Goal: Use online tool/utility: Utilize a website feature to perform a specific function

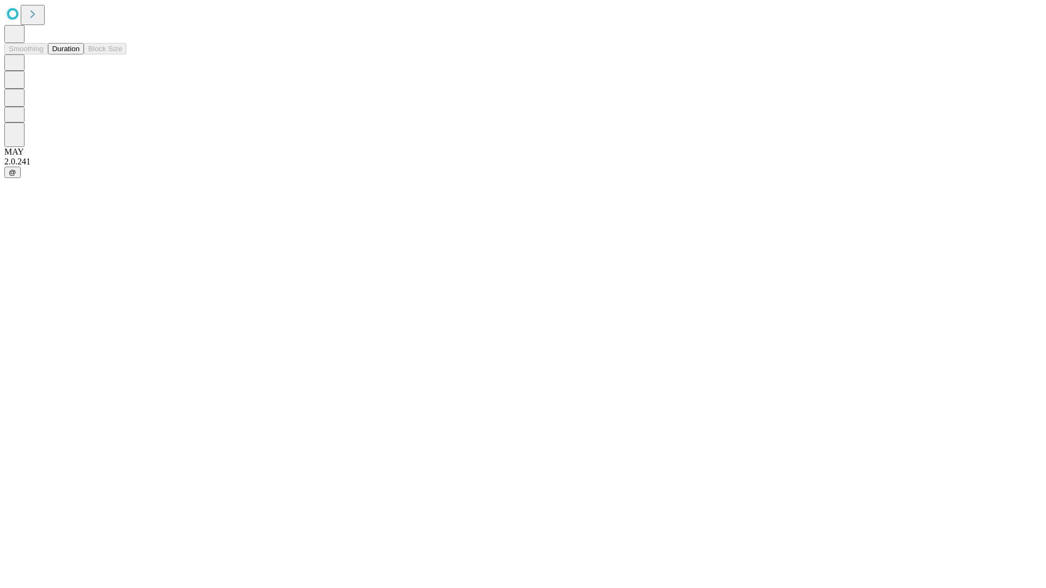
click at [80, 54] on button "Duration" at bounding box center [66, 48] width 36 height 11
click at [122, 254] on input "text" at bounding box center [83, 259] width 77 height 11
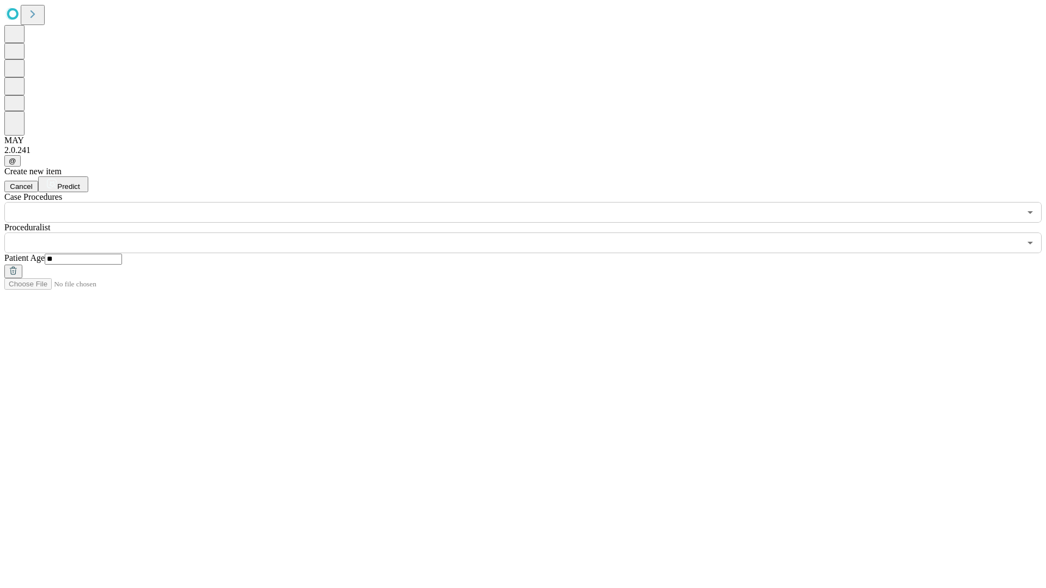
type input "**"
click at [530, 233] on input "text" at bounding box center [512, 243] width 1016 height 21
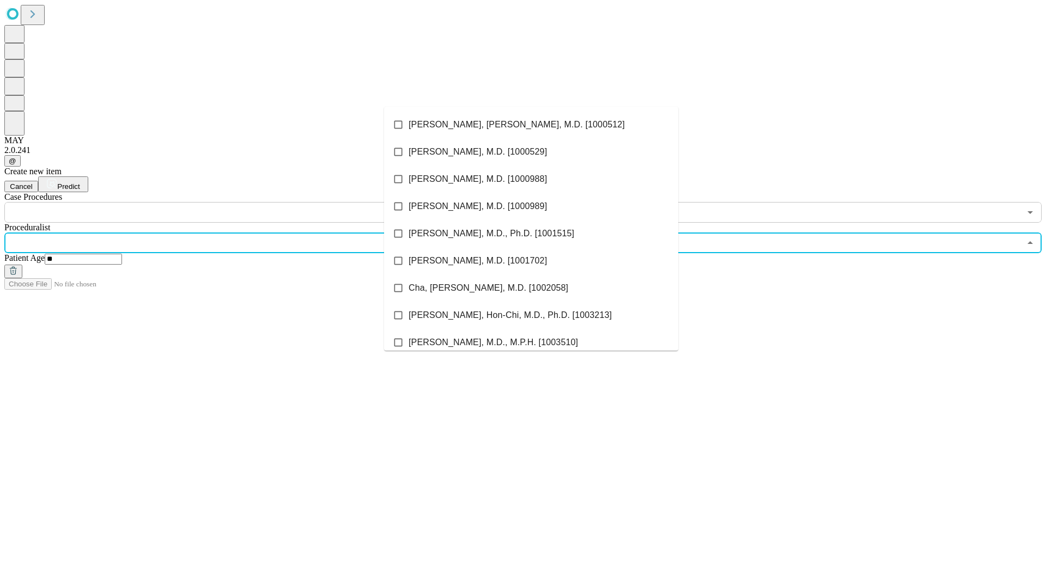
click at [531, 125] on li "[PERSON_NAME], [PERSON_NAME], M.D. [1000512]" at bounding box center [531, 124] width 294 height 27
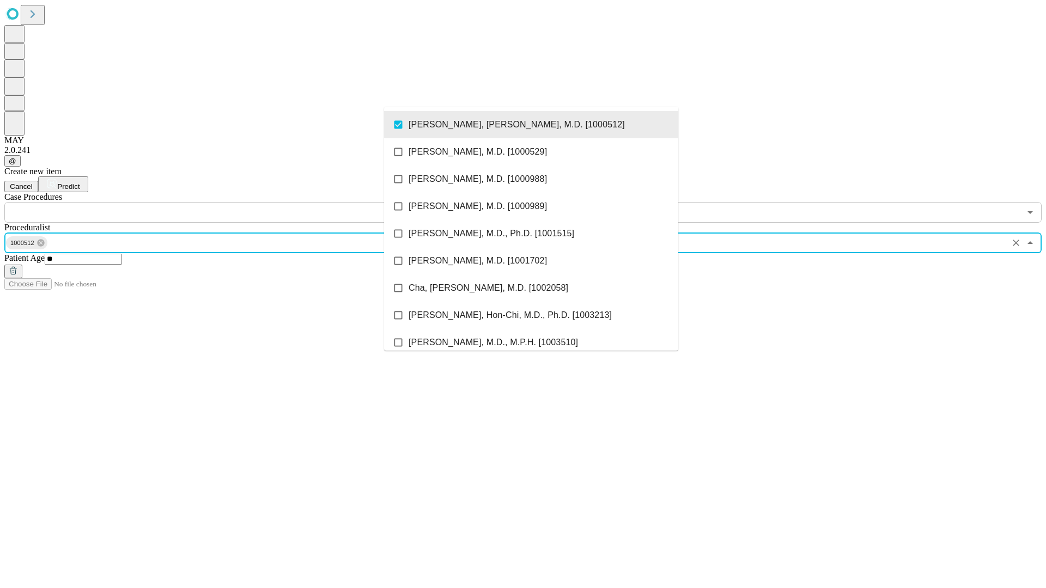
click at [229, 202] on input "text" at bounding box center [512, 212] width 1016 height 21
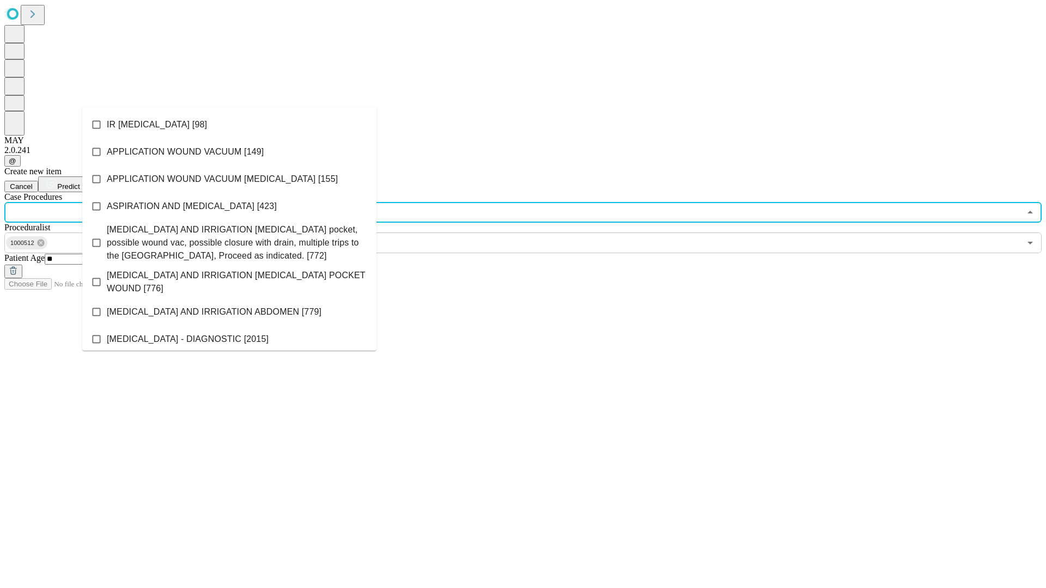
click at [229, 125] on li "IR [MEDICAL_DATA] [98]" at bounding box center [229, 124] width 294 height 27
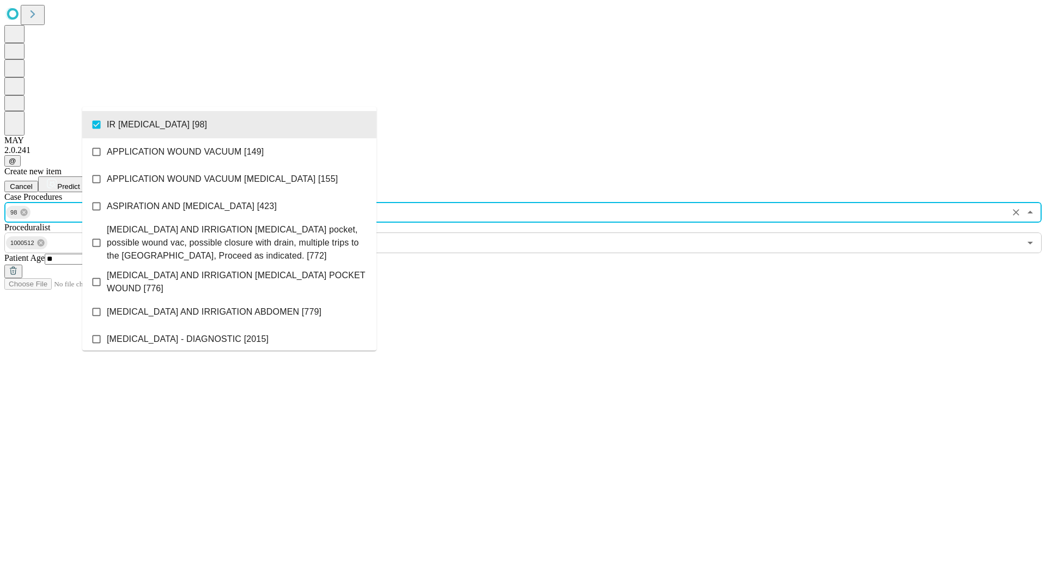
click at [80, 182] on span "Predict" at bounding box center [68, 186] width 22 height 8
